Goal: Task Accomplishment & Management: Complete application form

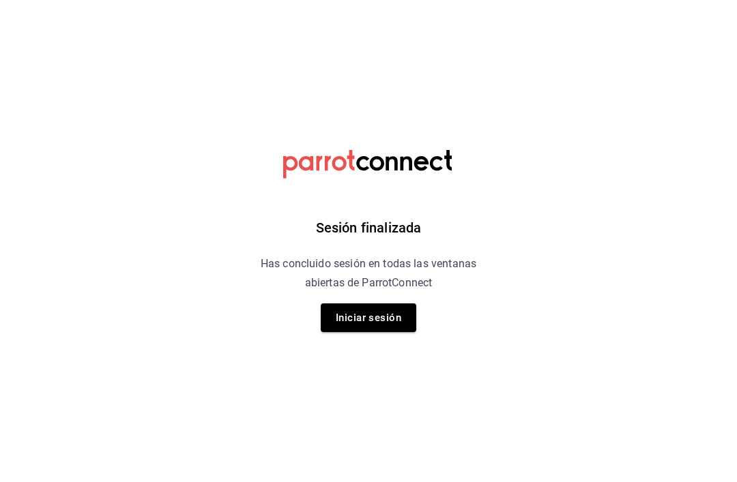
click at [379, 319] on button "Iniciar sesión" at bounding box center [369, 318] width 96 height 29
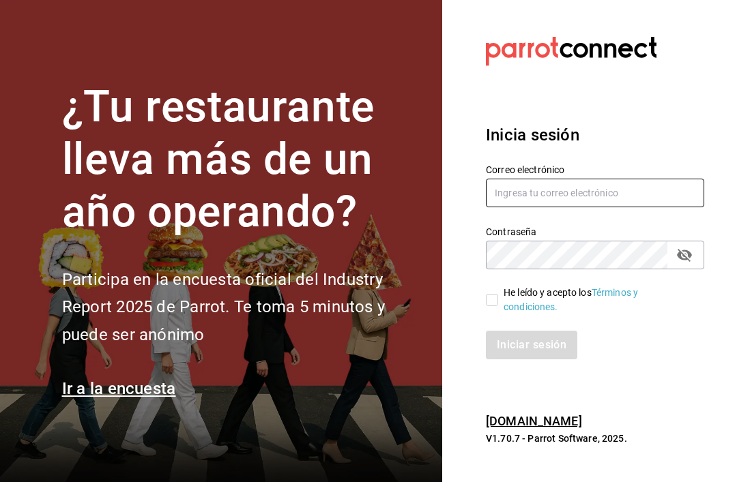
click at [585, 207] on input "text" at bounding box center [595, 193] width 218 height 29
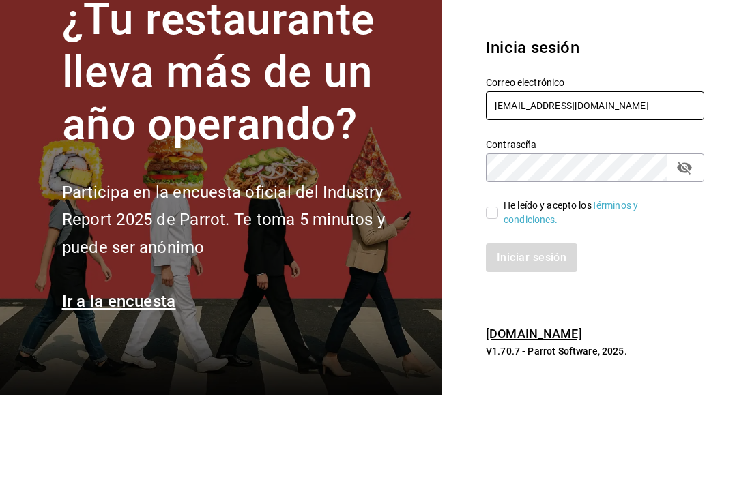
type input "Stephdooma@hotmail.com"
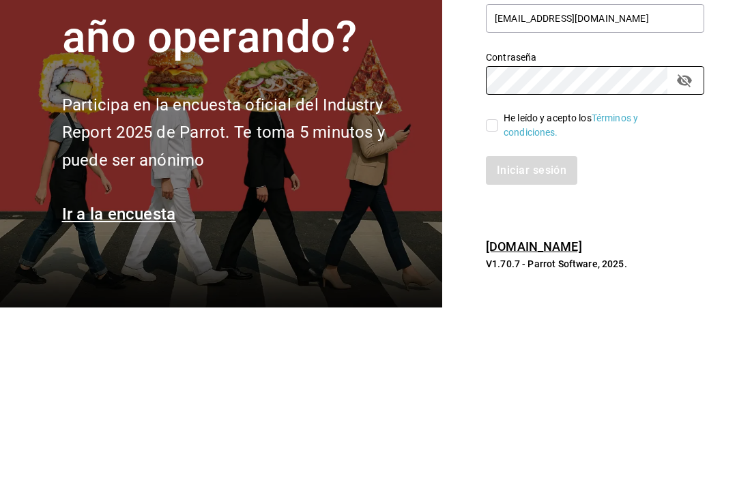
scroll to position [44, 0]
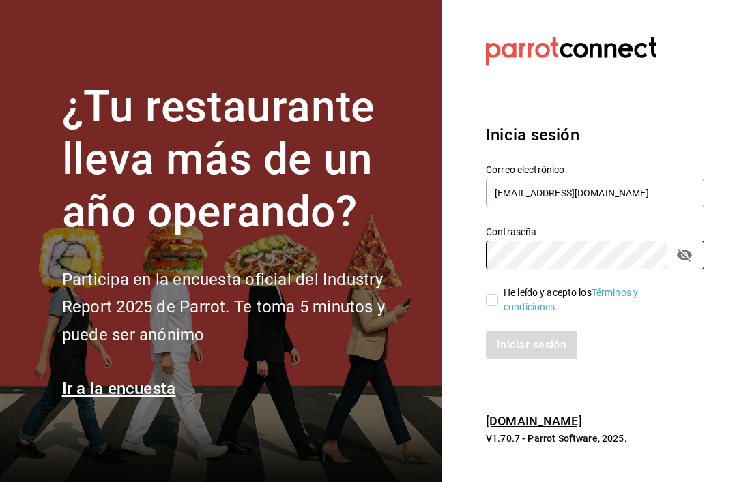
click at [489, 294] on input "He leído y acepto los Términos y condiciones." at bounding box center [492, 300] width 12 height 12
checkbox input "true"
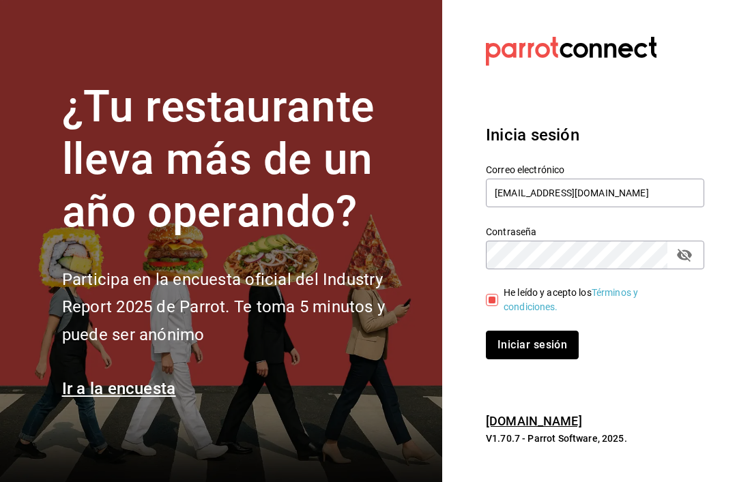
click at [542, 331] on button "Iniciar sesión" at bounding box center [532, 345] width 93 height 29
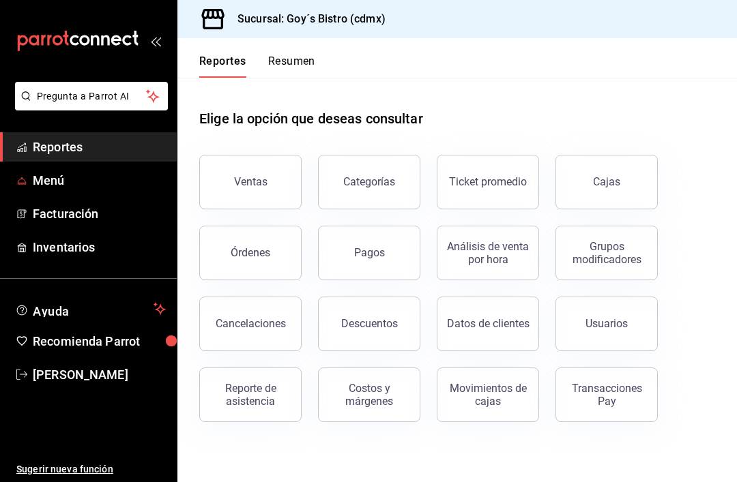
click at [95, 186] on span "Menú" at bounding box center [99, 180] width 133 height 18
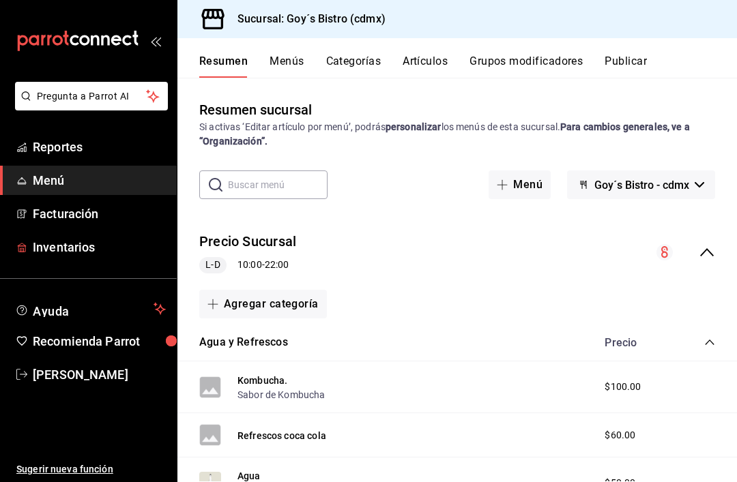
click at [88, 246] on span "Inventarios" at bounding box center [99, 247] width 133 height 18
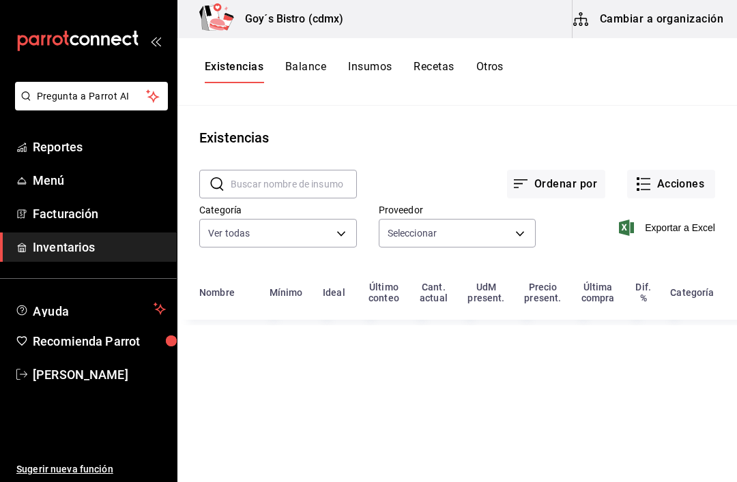
type input "903fc33d-6519-4a2a-873c-f930ad1e8a14,401da279-f332-4c59-84c8-9aec3edc960e,6c422…"
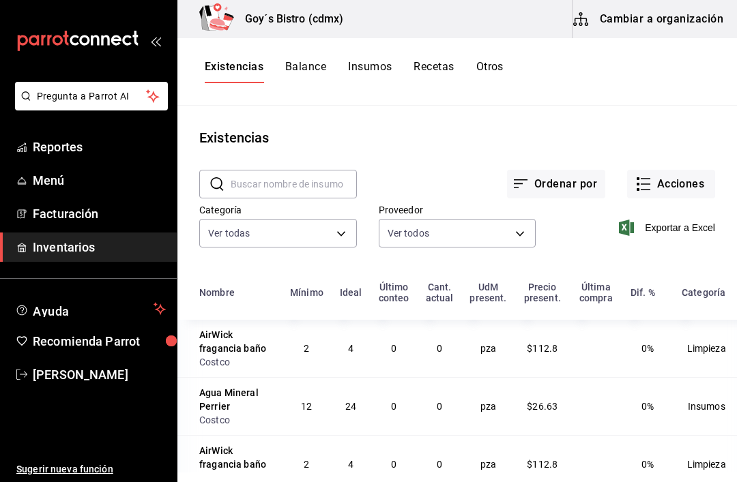
click at [652, 180] on button "Acciones" at bounding box center [671, 184] width 88 height 29
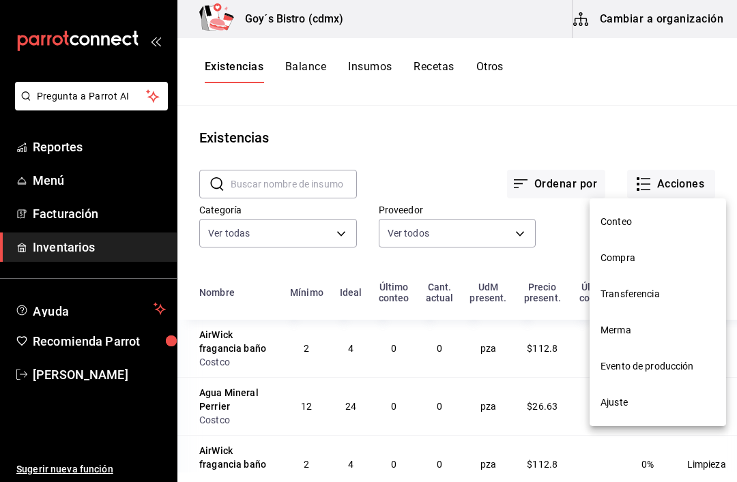
click at [630, 257] on span "Compra" at bounding box center [657, 258] width 115 height 14
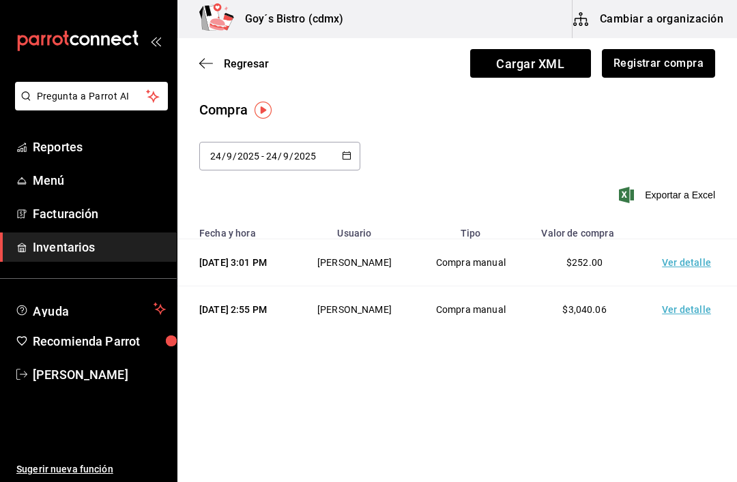
click at [679, 65] on button "Registrar compra" at bounding box center [658, 63] width 113 height 29
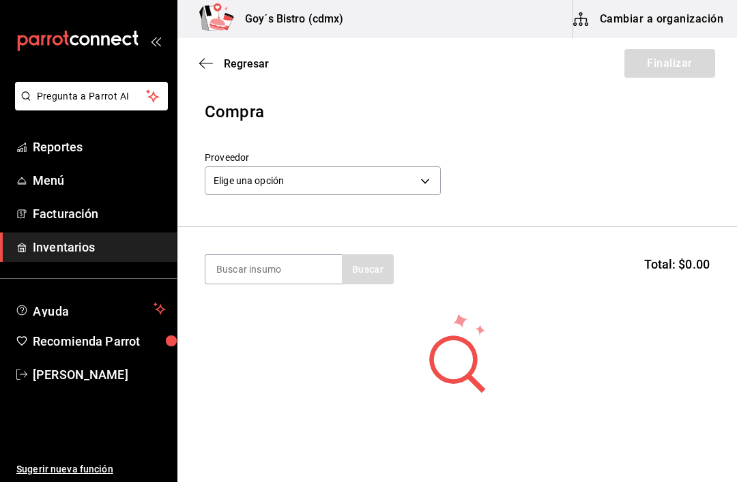
click at [434, 182] on body "Pregunta a Parrot AI Reportes Menú Facturación Inventarios Ayuda Recomienda Par…" at bounding box center [368, 202] width 737 height 405
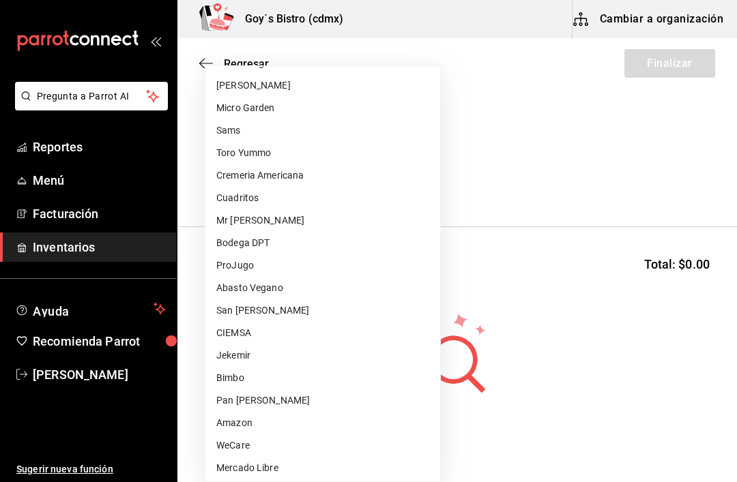
scroll to position [237, 0]
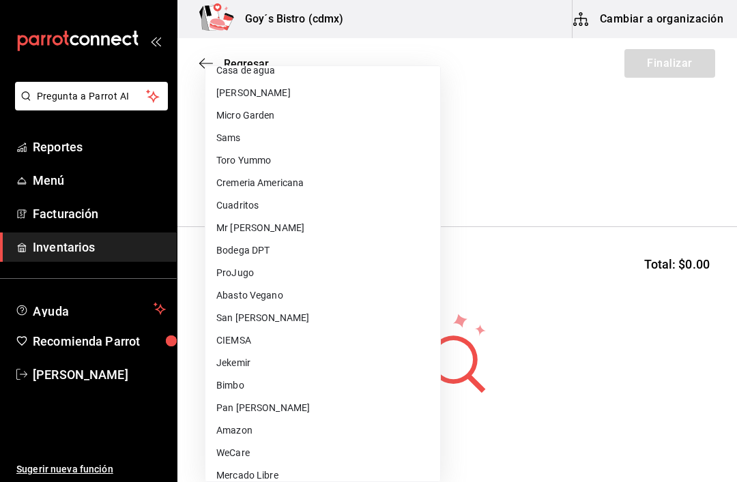
click at [291, 313] on li "San [PERSON_NAME]" at bounding box center [322, 318] width 235 height 23
type input "248f17dc-f316-4583-84c0-b4a1bcf63938"
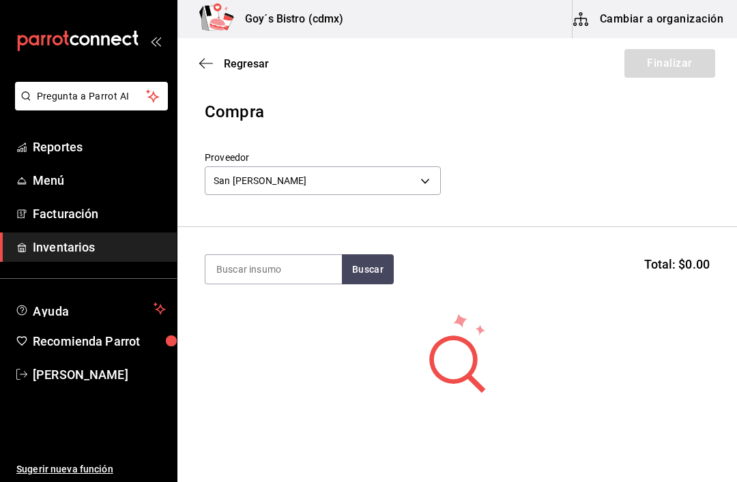
click at [297, 267] on input at bounding box center [273, 269] width 136 height 29
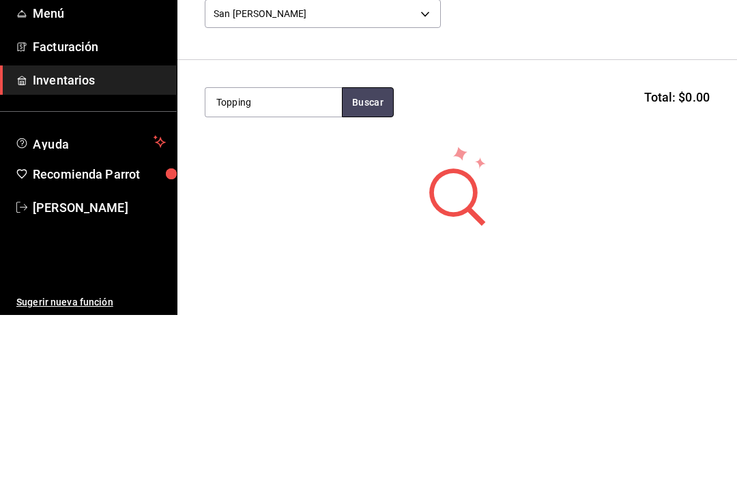
click at [382, 254] on button "Buscar" at bounding box center [368, 269] width 52 height 30
type input "T"
type input "Crem"
click at [368, 254] on button "Buscar" at bounding box center [368, 269] width 52 height 30
click at [280, 301] on div "Crema base 1l" at bounding box center [273, 309] width 115 height 16
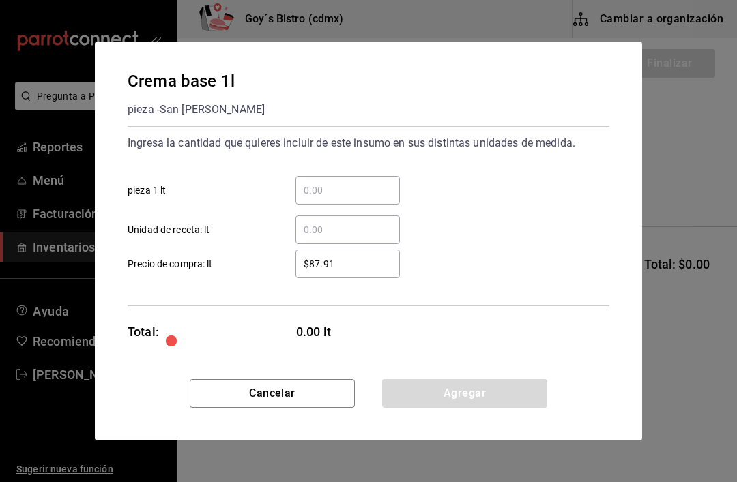
click at [346, 187] on input "​ pieza 1 lt" at bounding box center [347, 190] width 104 height 16
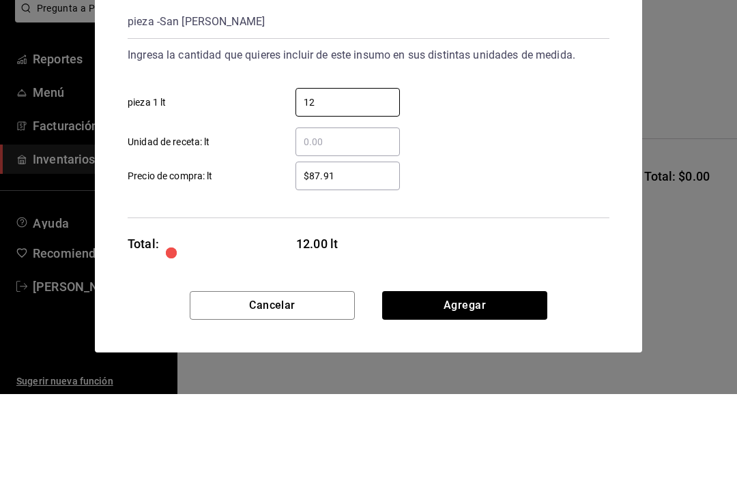
type input "12"
click at [355, 256] on input "$87.91" at bounding box center [347, 264] width 104 height 16
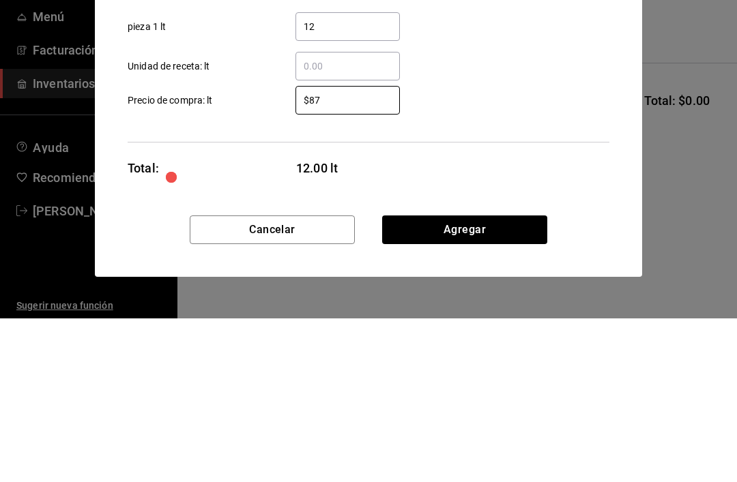
type input "$8"
type input "$91.51"
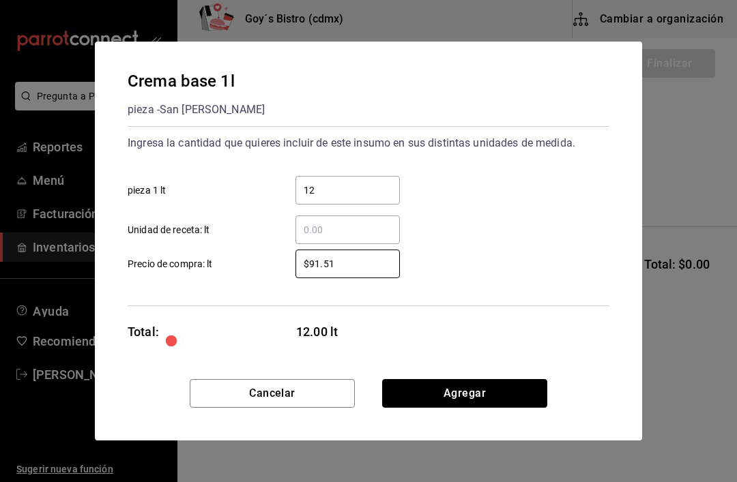
click at [465, 391] on button "Agregar" at bounding box center [464, 393] width 165 height 29
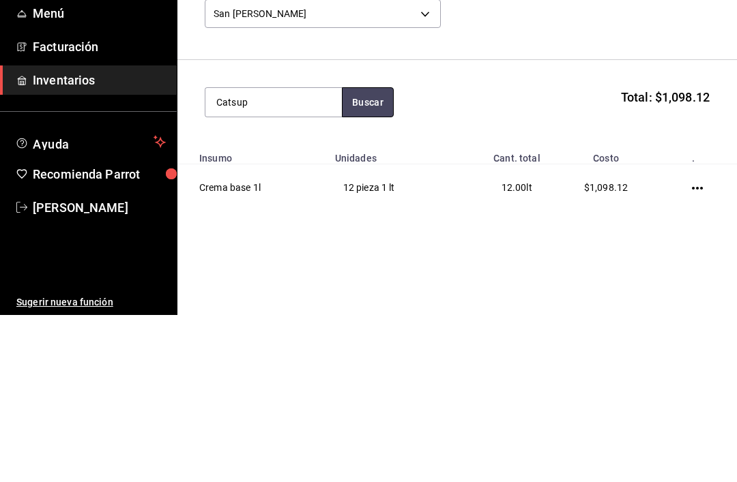
click at [369, 254] on button "Buscar" at bounding box center [368, 269] width 52 height 30
click at [370, 254] on button "Buscar" at bounding box center [368, 269] width 52 height 30
type input "C"
click at [387, 254] on button "Buscar" at bounding box center [368, 269] width 52 height 30
click at [370, 254] on button "Buscar" at bounding box center [368, 269] width 52 height 30
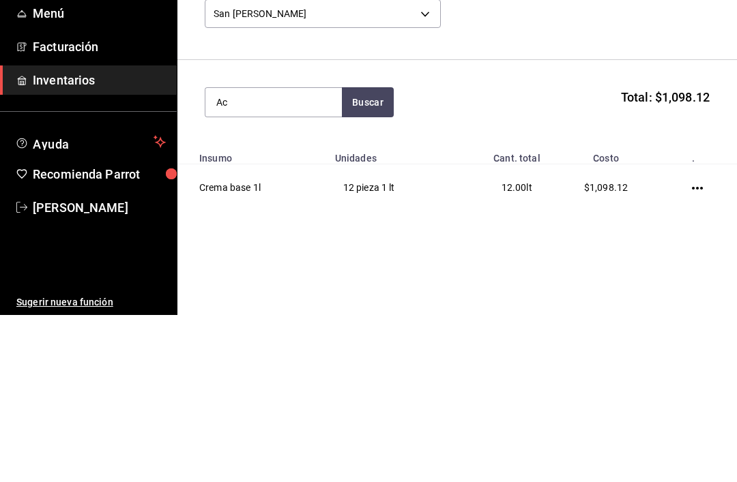
type input "A"
type input "Mostaza"
click at [364, 254] on button "Buscar" at bounding box center [368, 269] width 52 height 30
click at [284, 301] on div "Mostaza 3kg" at bounding box center [273, 309] width 115 height 16
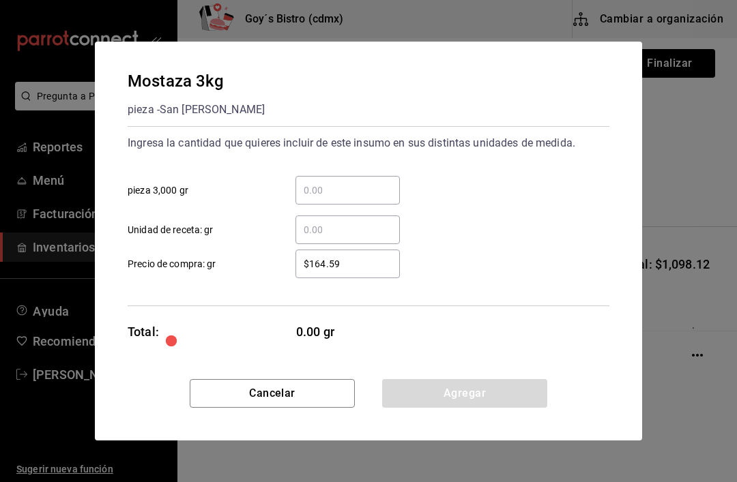
click at [340, 186] on input "​ pieza 3,000 gr" at bounding box center [347, 190] width 104 height 16
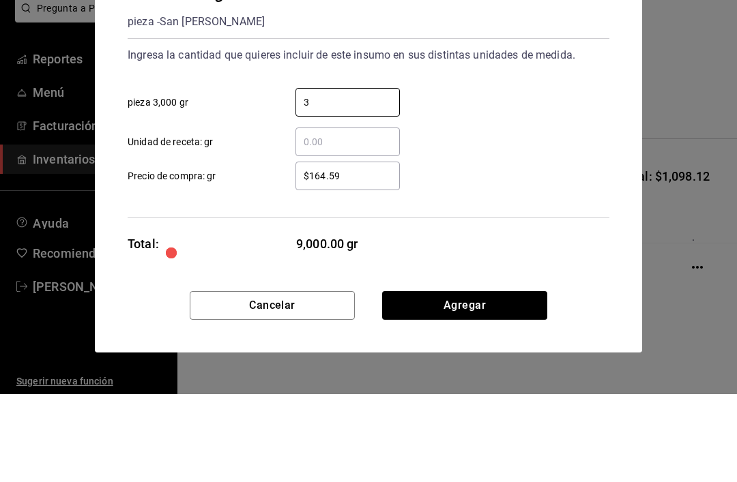
type input "3"
click at [363, 256] on input "$164.59" at bounding box center [347, 264] width 104 height 16
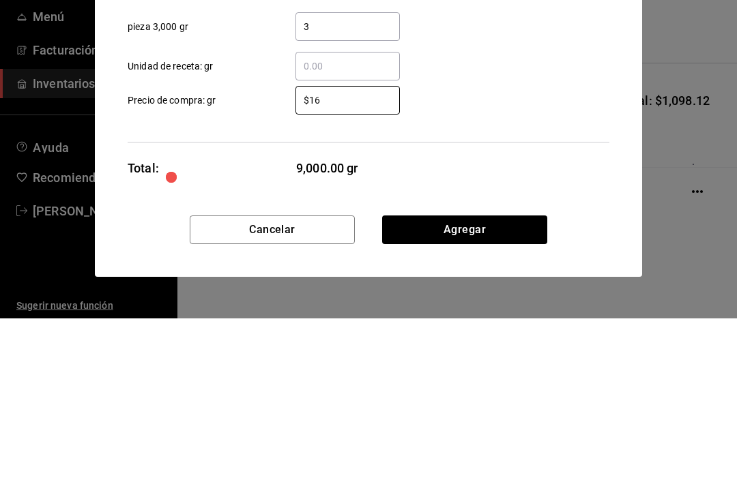
type input "$1"
type input "$171"
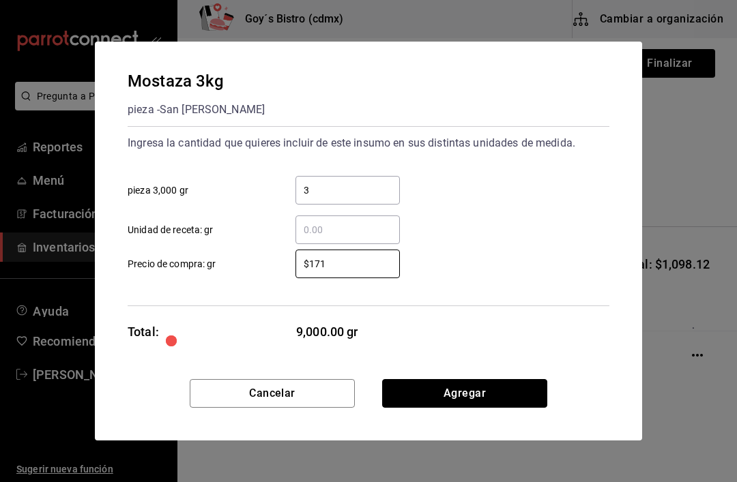
click at [480, 389] on button "Agregar" at bounding box center [464, 393] width 165 height 29
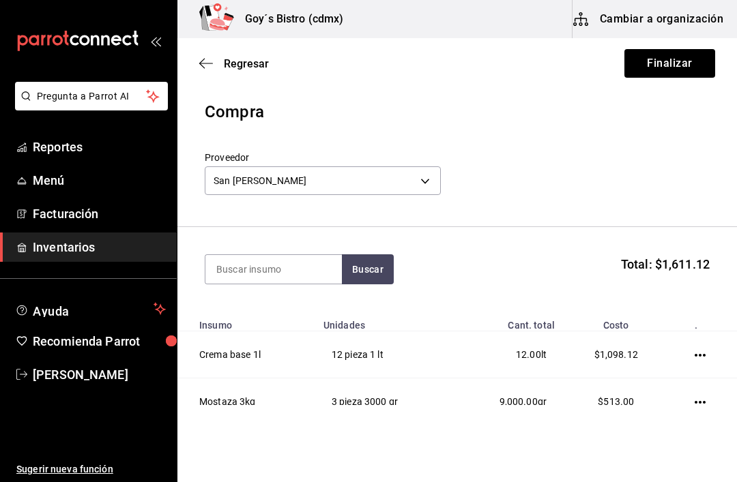
click at [701, 350] on icon "button" at bounding box center [700, 355] width 11 height 11
click at [652, 367] on span "Eliminar" at bounding box center [636, 374] width 59 height 16
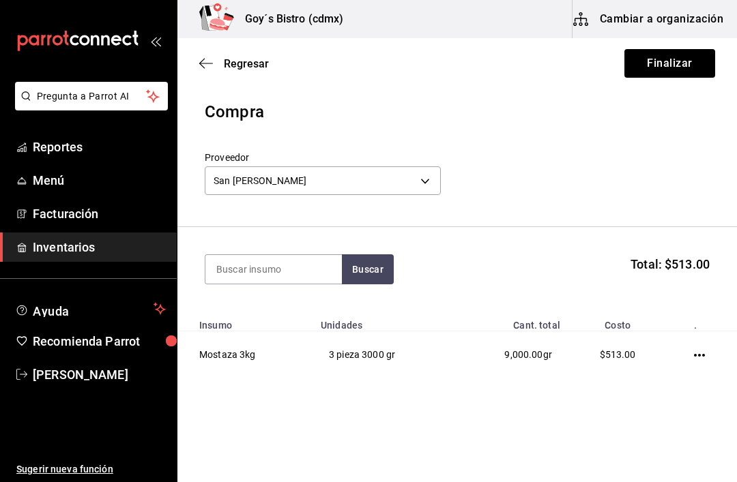
click at [703, 350] on icon "button" at bounding box center [699, 355] width 11 height 11
click at [653, 368] on span "Eliminar" at bounding box center [636, 374] width 59 height 16
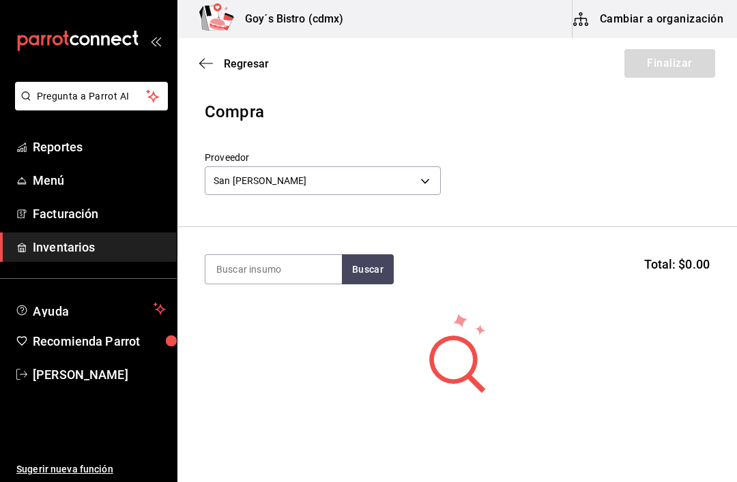
click at [427, 177] on body "Pregunta a Parrot AI Reportes Menú Facturación Inventarios Ayuda Recomienda Par…" at bounding box center [368, 202] width 737 height 405
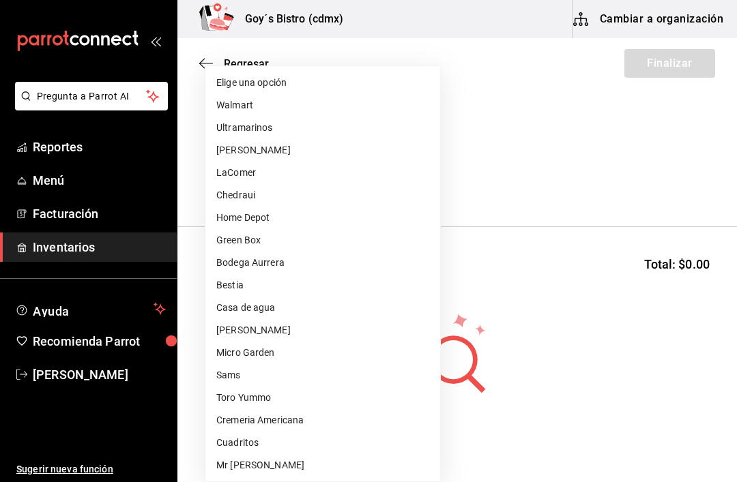
scroll to position [0, 0]
click at [286, 355] on li "Micro Garden" at bounding box center [322, 353] width 235 height 23
type input "0205f9e2-0657-47ac-ad12-b418602837a0"
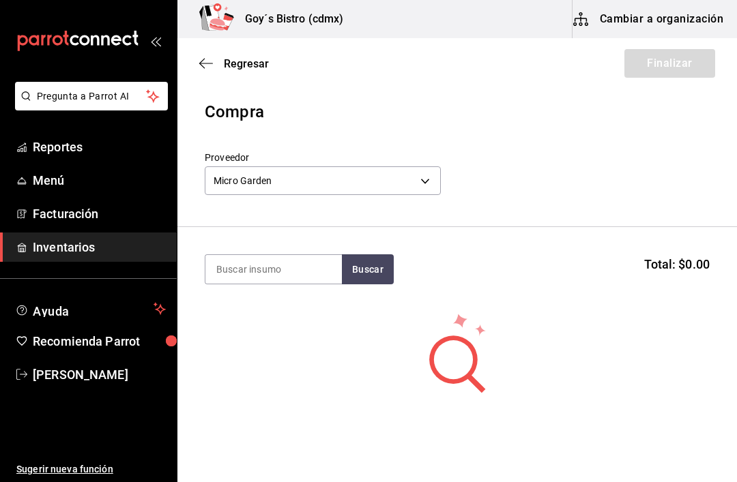
click at [306, 267] on input at bounding box center [273, 269] width 136 height 29
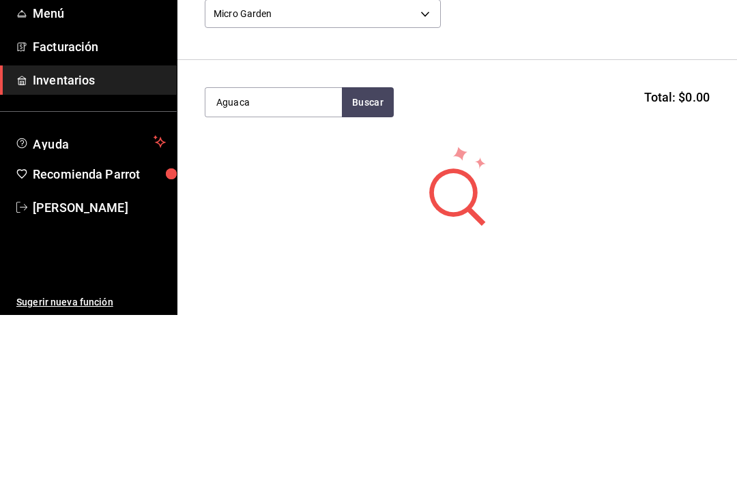
type input "Aguaca"
click at [368, 254] on button "Buscar" at bounding box center [368, 269] width 52 height 30
click at [289, 290] on div "Aguacate pz pieza - Micro Garden" at bounding box center [273, 316] width 136 height 53
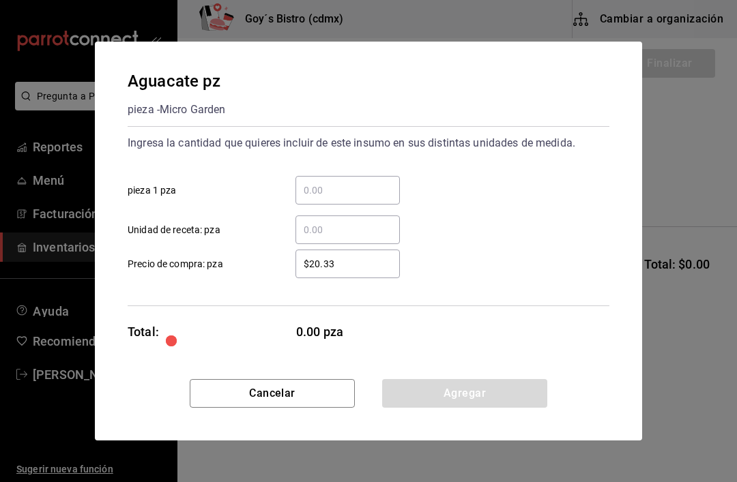
click at [341, 189] on input "​ pieza 1 pza" at bounding box center [347, 190] width 104 height 16
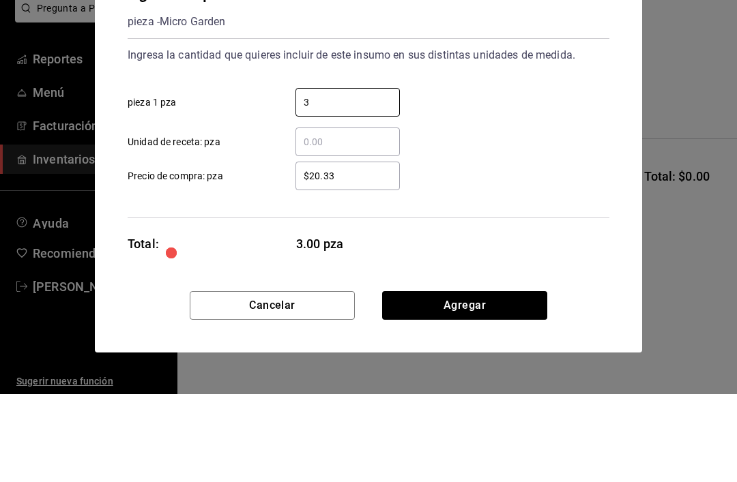
type input "3"
click at [363, 256] on input "$20.33" at bounding box center [347, 264] width 104 height 16
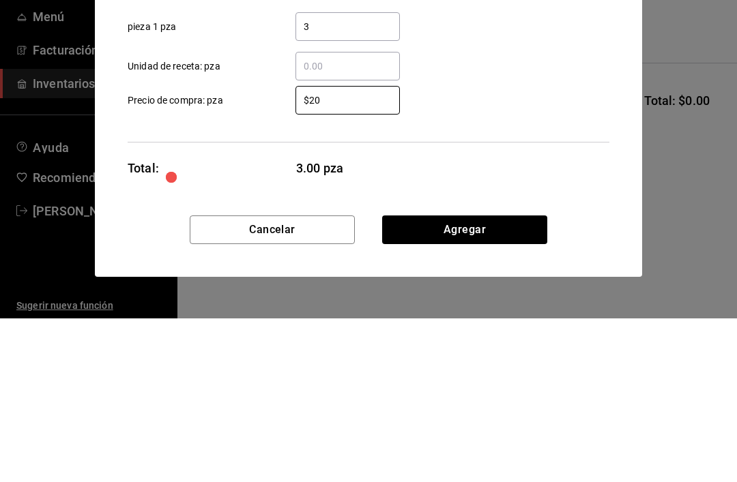
type input "$2"
type input "$16.74"
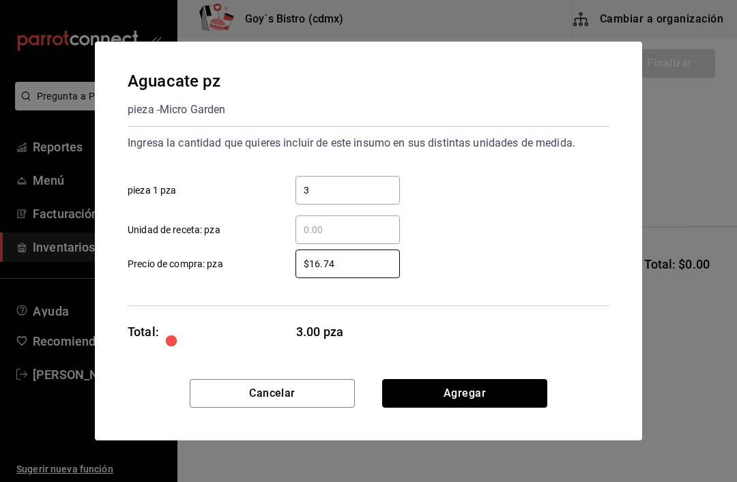
click at [488, 394] on button "Agregar" at bounding box center [464, 393] width 165 height 29
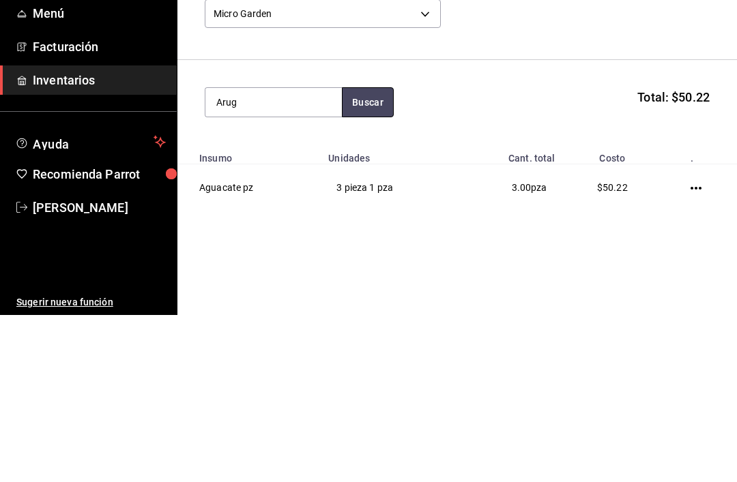
click at [362, 254] on button "Buscar" at bounding box center [368, 269] width 52 height 30
click at [373, 254] on button "Buscar" at bounding box center [368, 269] width 52 height 30
type input "A"
type input "Fresa"
click at [376, 254] on button "Buscar" at bounding box center [368, 269] width 52 height 30
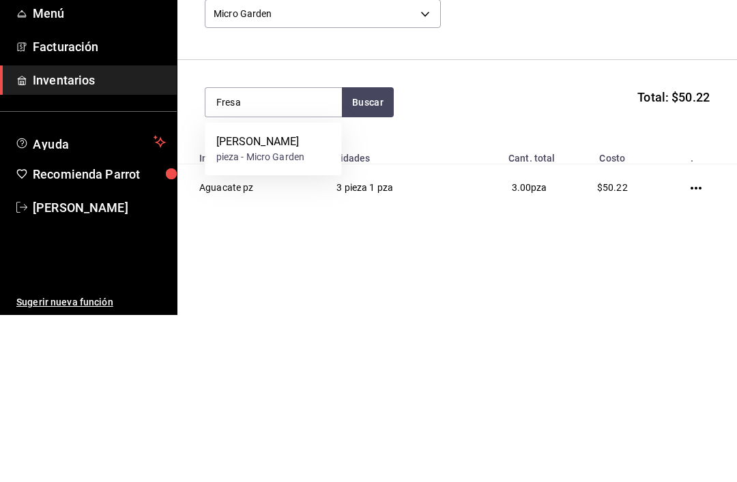
click at [293, 301] on div "[PERSON_NAME]" at bounding box center [260, 309] width 89 height 16
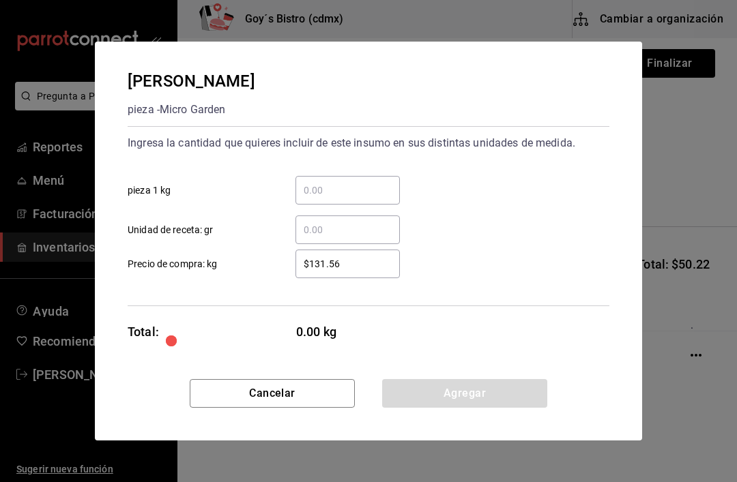
click at [334, 188] on input "​ pieza 1 kg" at bounding box center [347, 190] width 104 height 16
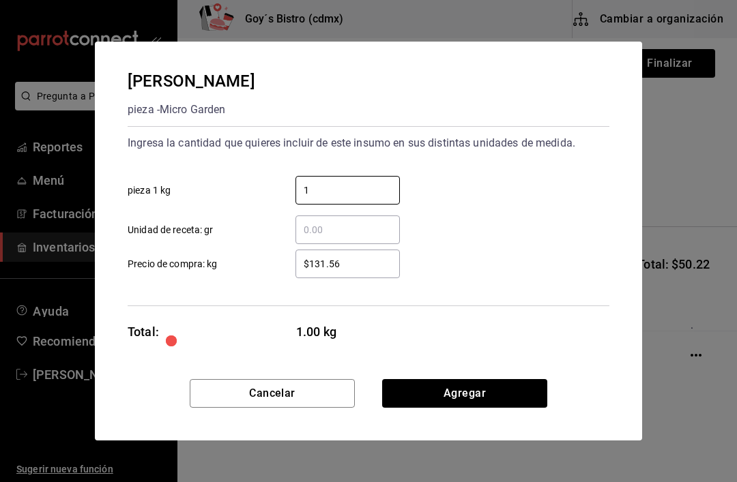
type input "1"
click at [351, 261] on input "$131.56" at bounding box center [347, 264] width 104 height 16
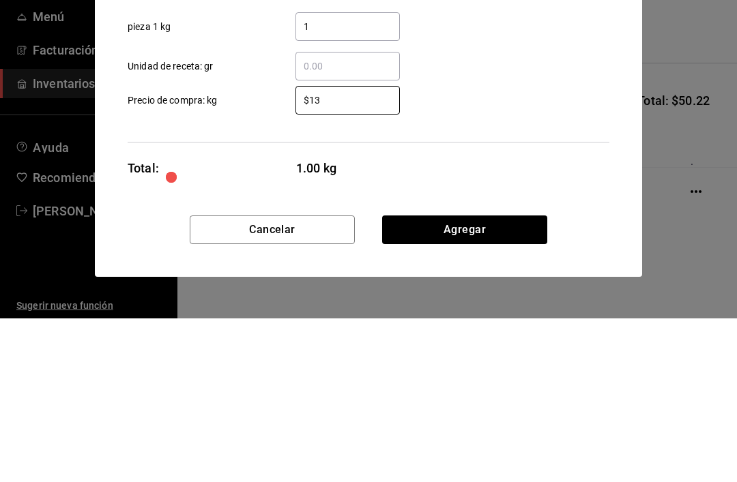
type input "$1"
type input "$70"
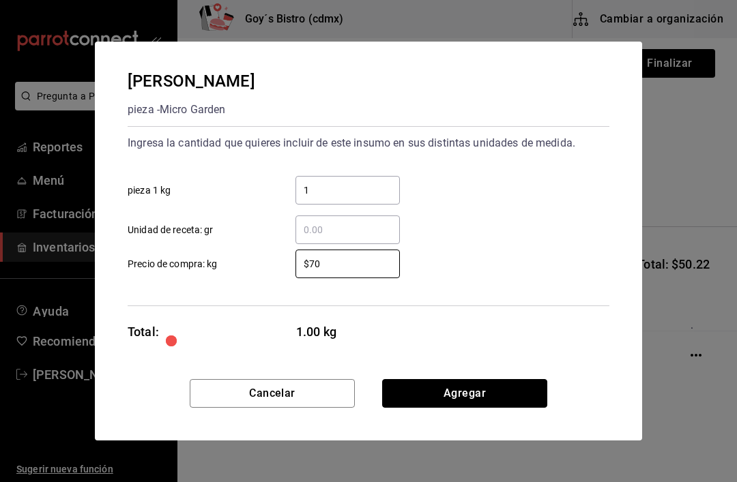
click at [452, 390] on button "Agregar" at bounding box center [464, 393] width 165 height 29
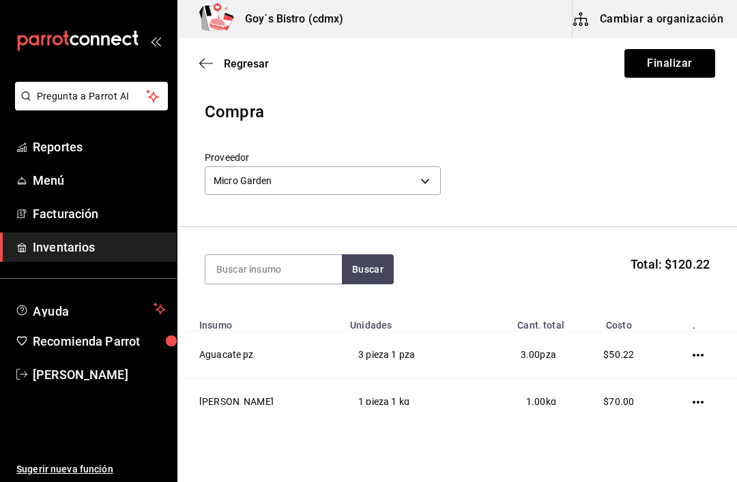
click at [702, 347] on td at bounding box center [701, 355] width 72 height 47
click at [697, 350] on icon "button" at bounding box center [697, 355] width 11 height 11
click at [647, 367] on span "Eliminar" at bounding box center [633, 374] width 59 height 16
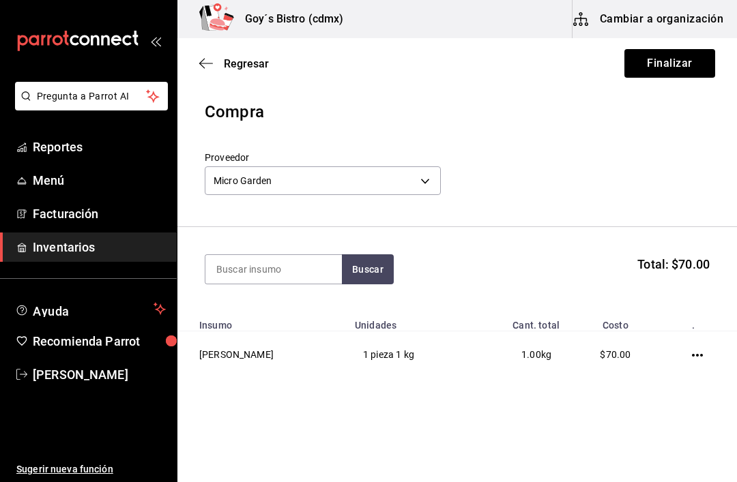
click at [699, 350] on icon "button" at bounding box center [697, 355] width 11 height 11
click at [649, 373] on span "Eliminar" at bounding box center [642, 374] width 35 height 11
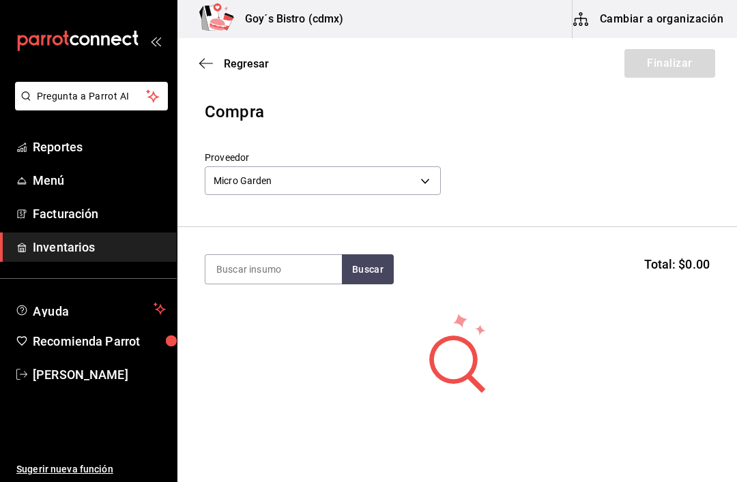
click at [202, 57] on icon "button" at bounding box center [206, 63] width 14 height 12
